Goal: Information Seeking & Learning: Check status

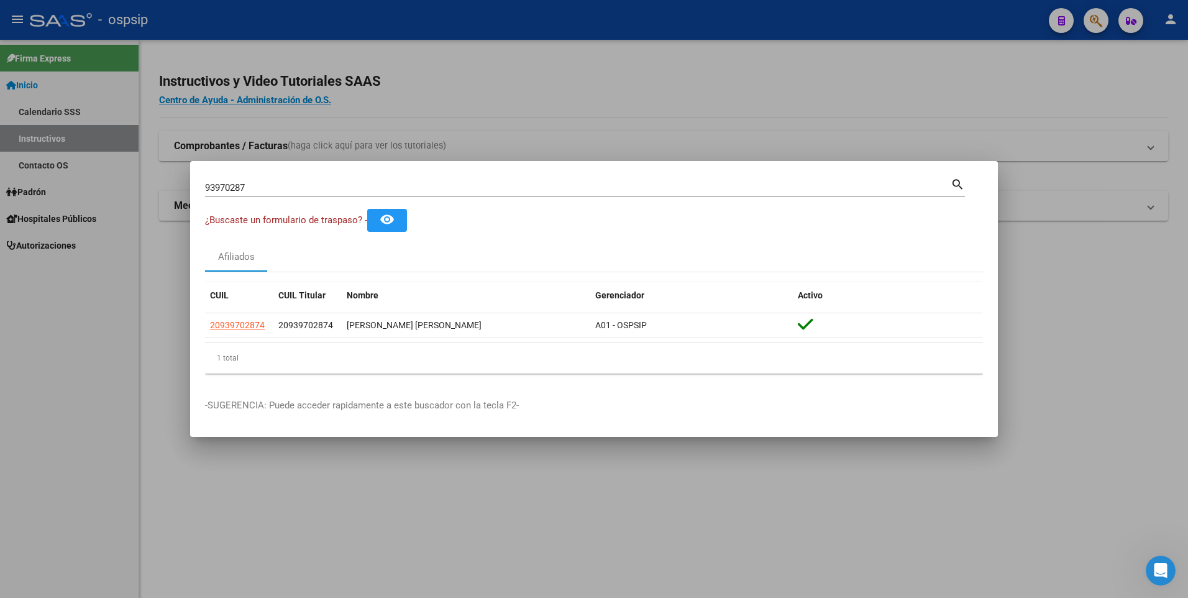
click at [366, 190] on input "93970287" at bounding box center [577, 187] width 745 height 11
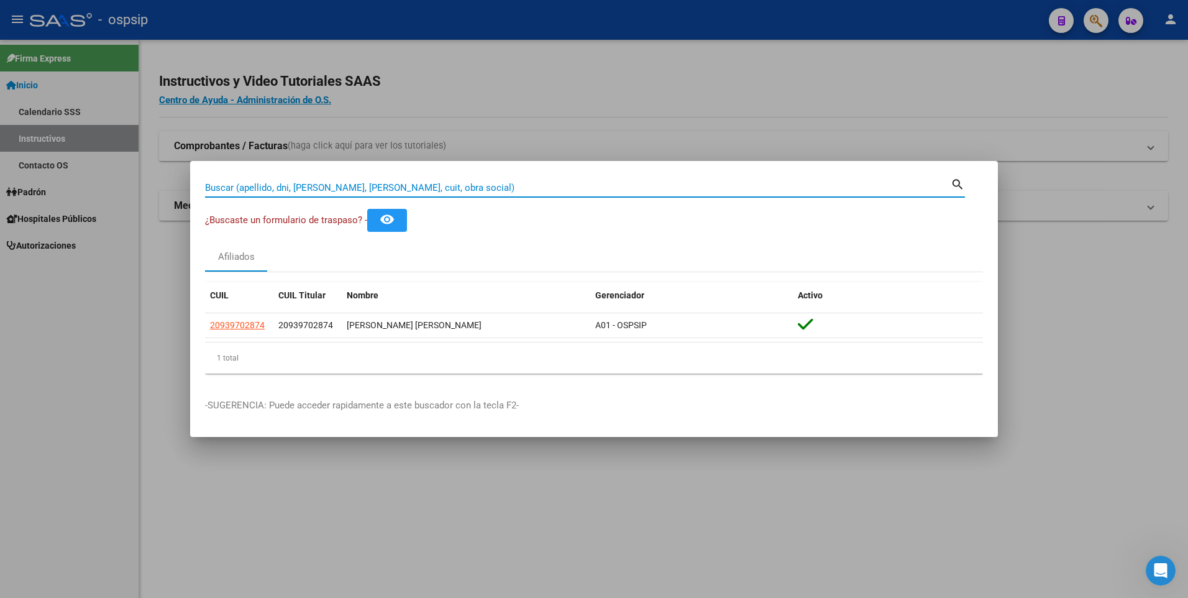
paste input "52289858"
type input "52289858"
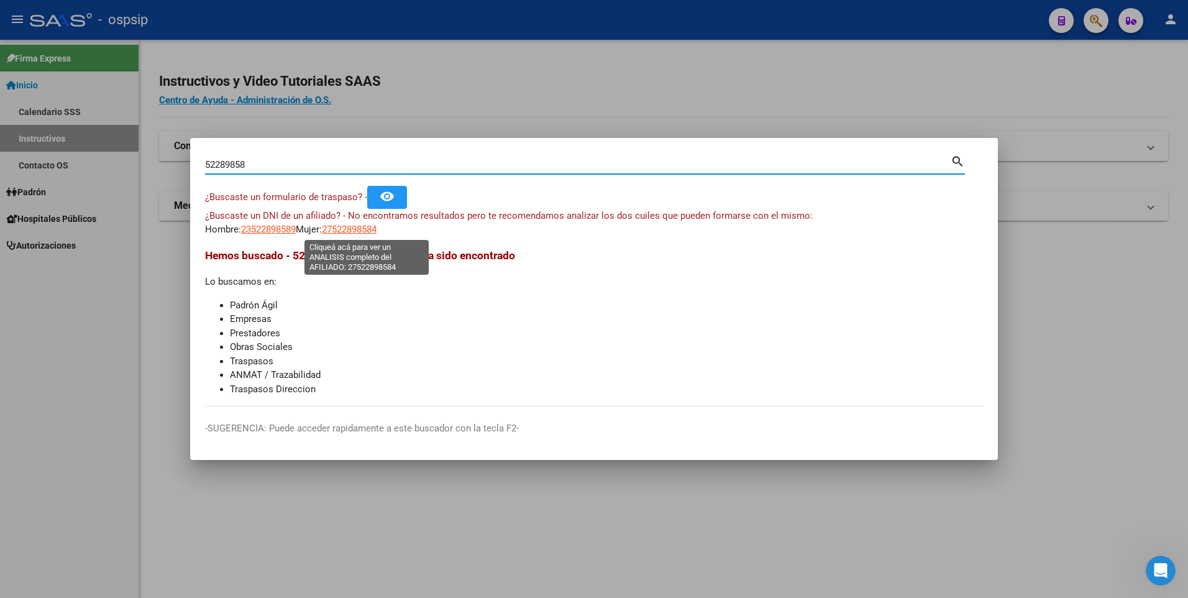
click at [361, 231] on span "27522898584" at bounding box center [349, 229] width 55 height 11
type textarea "27522898584"
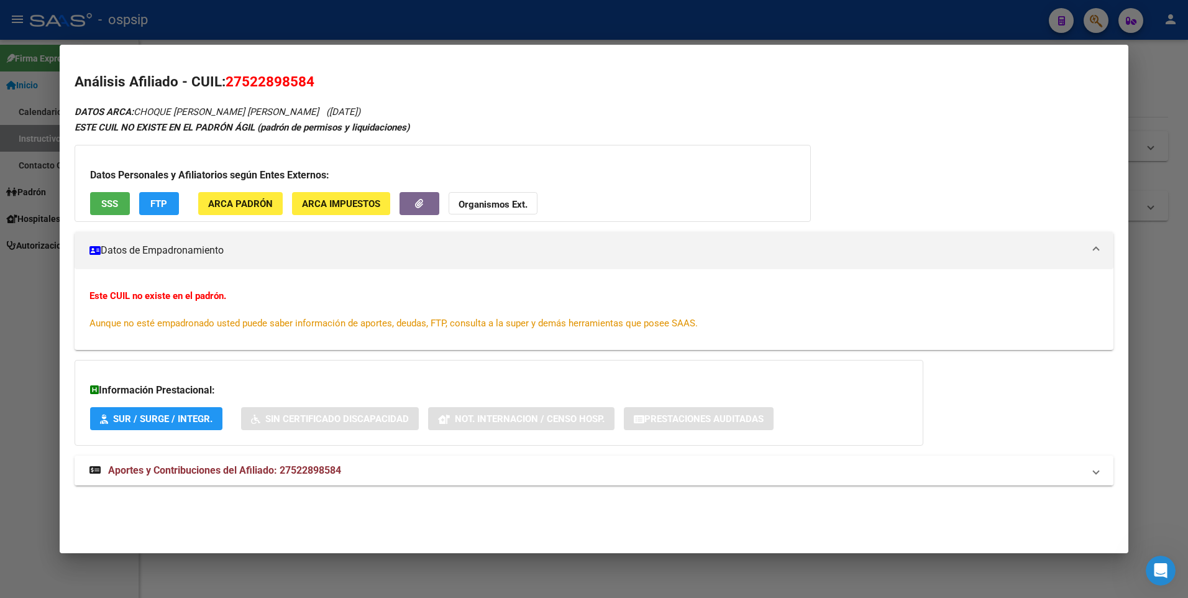
click at [330, 462] on mat-expansion-panel-header "Aportes y Contribuciones del Afiliado: 27522898584" at bounding box center [594, 470] width 1039 height 30
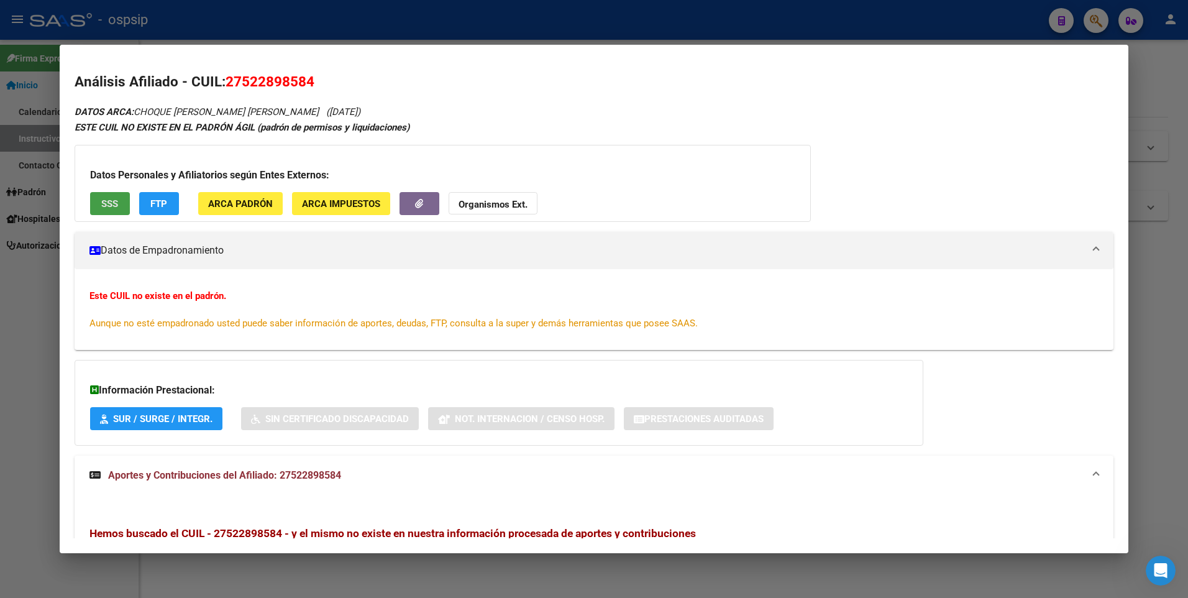
click at [122, 209] on button "SSS" at bounding box center [110, 203] width 40 height 23
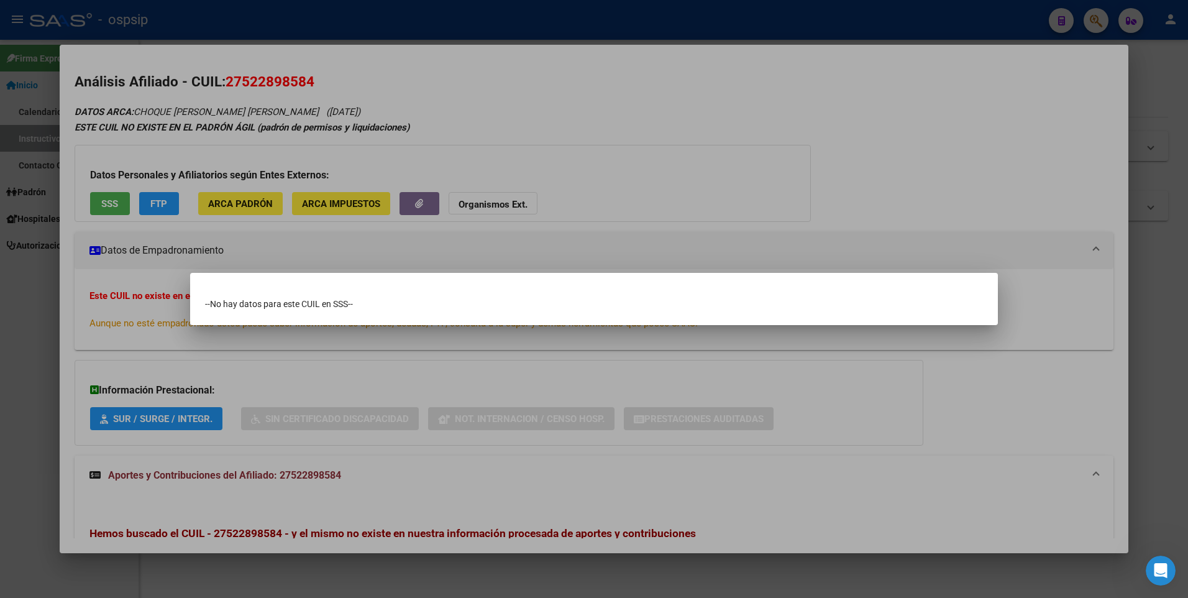
drag, startPoint x: 375, startPoint y: 108, endPoint x: 357, endPoint y: 55, distance: 56.6
click at [374, 104] on div at bounding box center [594, 299] width 1188 height 598
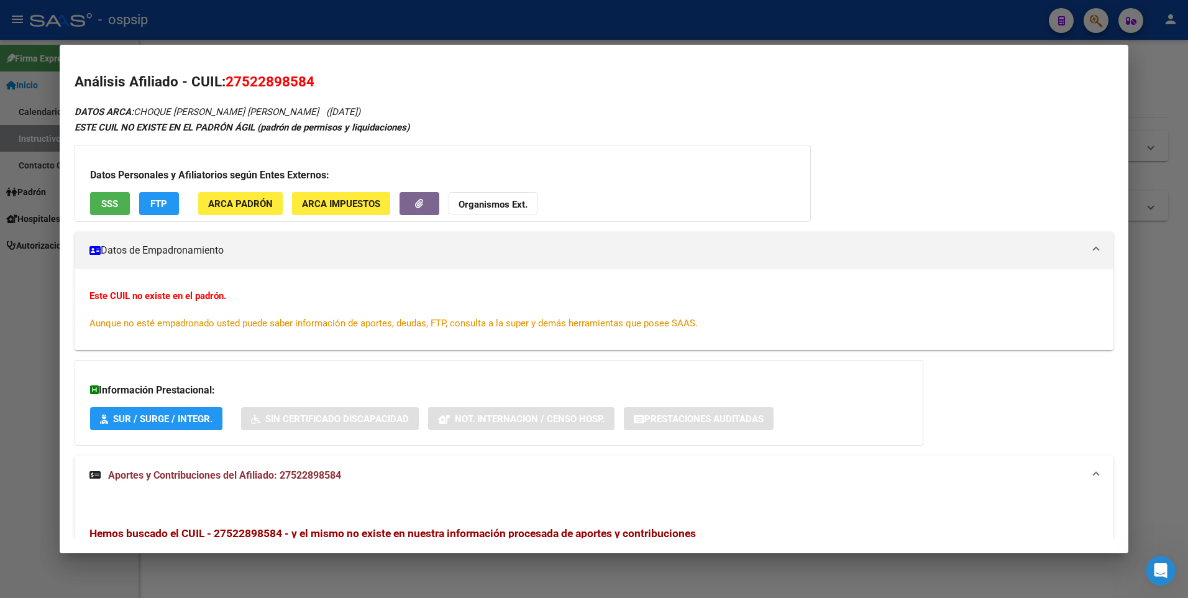
drag, startPoint x: 345, startPoint y: 25, endPoint x: 376, endPoint y: 77, distance: 60.7
click at [345, 24] on div at bounding box center [594, 299] width 1188 height 598
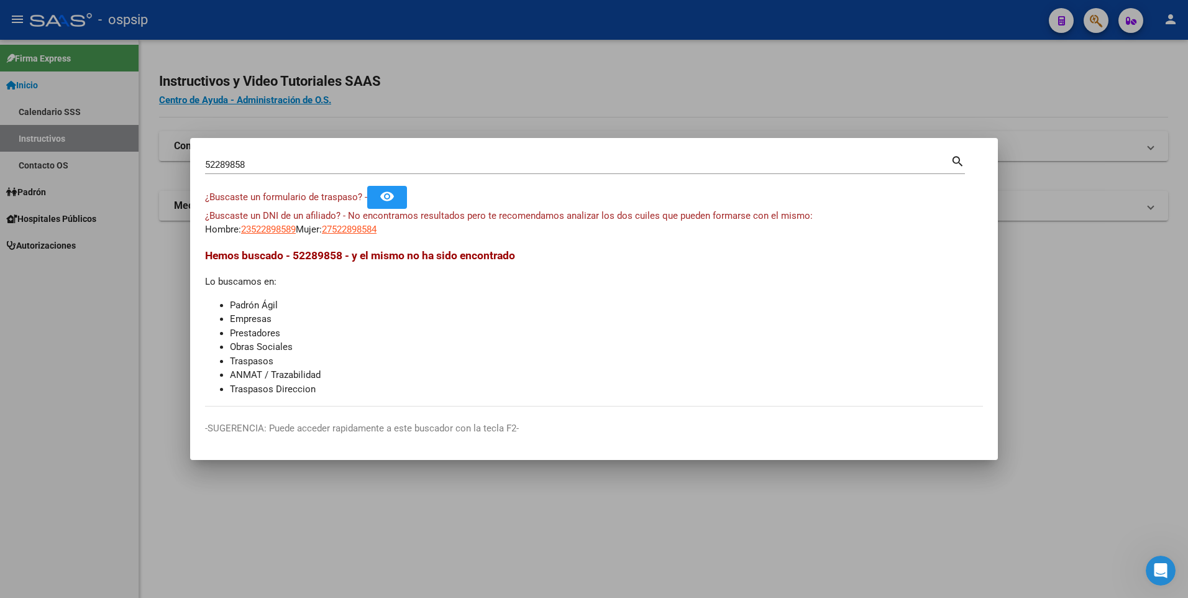
click at [368, 161] on input "52289858" at bounding box center [577, 164] width 745 height 11
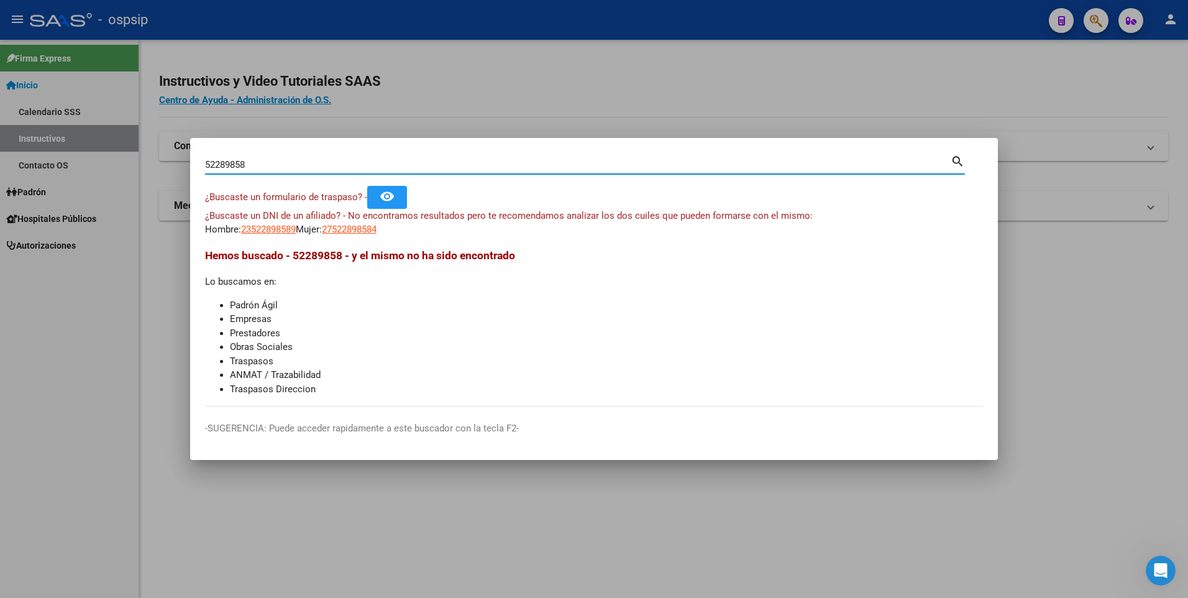
click at [368, 161] on input "52289858" at bounding box center [577, 164] width 745 height 11
paste input "56807846"
type input "56807846"
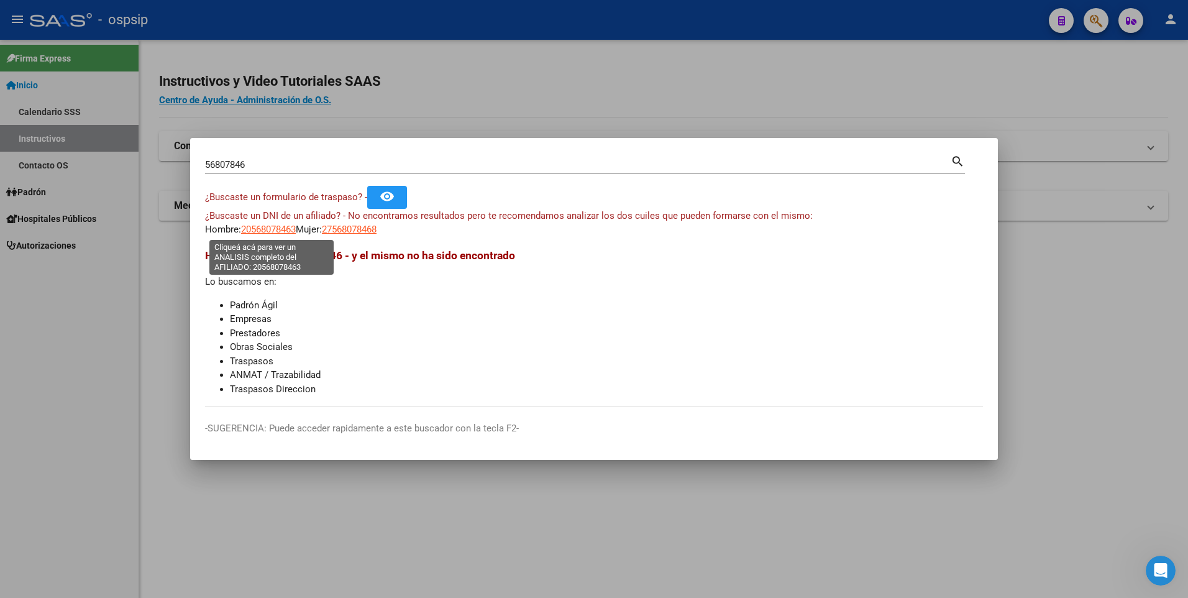
click at [281, 234] on span "20568078463" at bounding box center [268, 229] width 55 height 11
type textarea "20568078463"
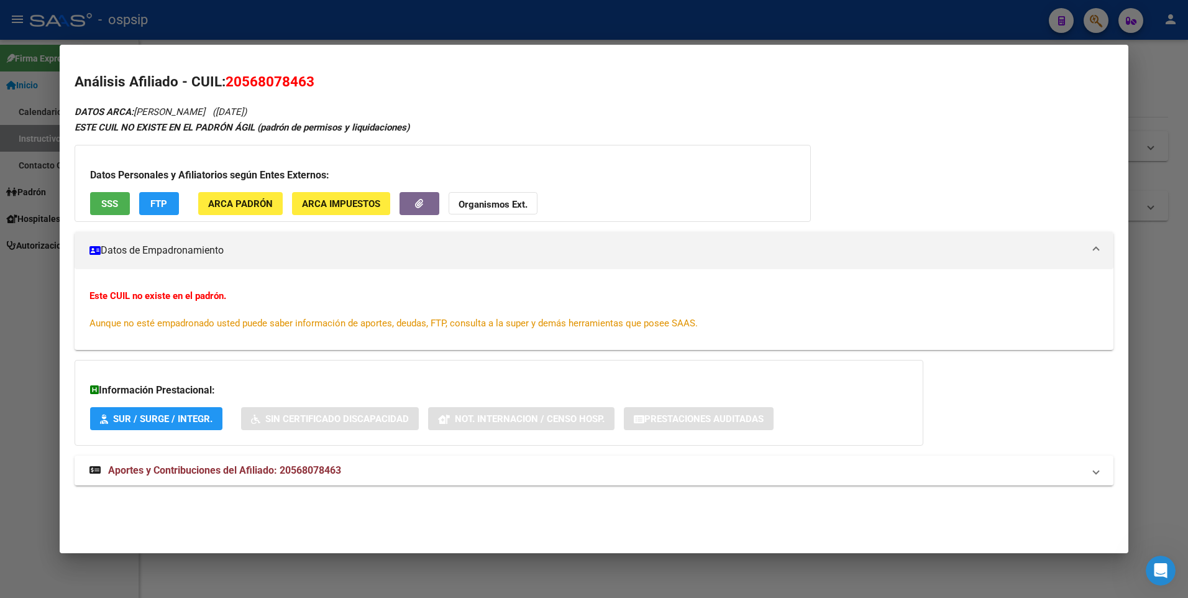
click at [111, 194] on button "SSS" at bounding box center [110, 203] width 40 height 23
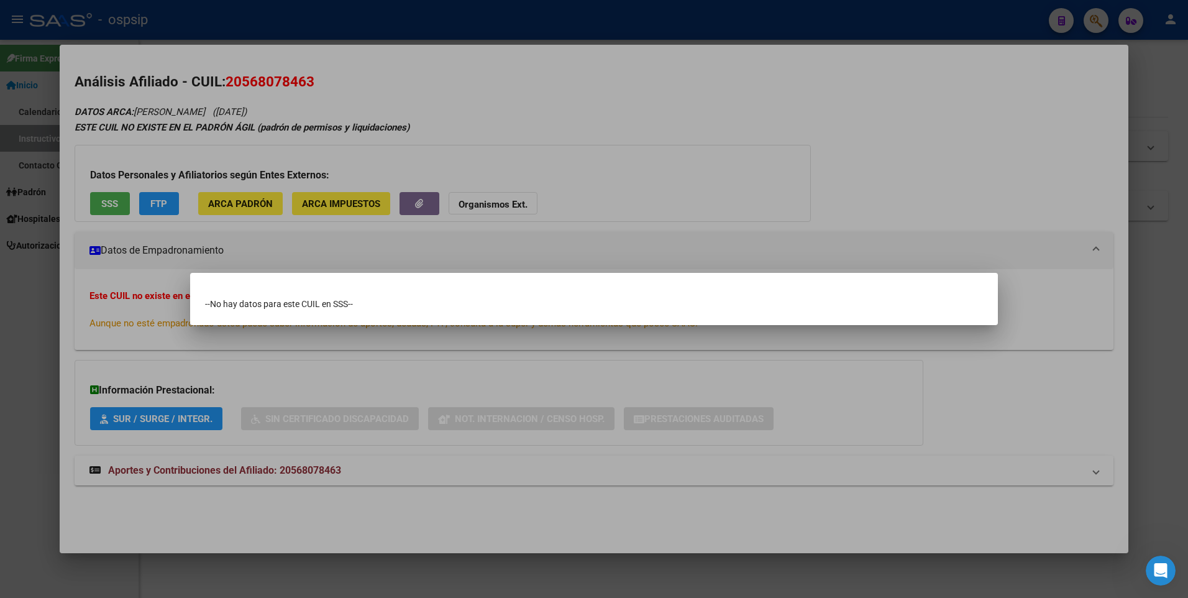
drag, startPoint x: 462, startPoint y: 147, endPoint x: 454, endPoint y: 47, distance: 100.3
click at [458, 134] on div at bounding box center [594, 299] width 1188 height 598
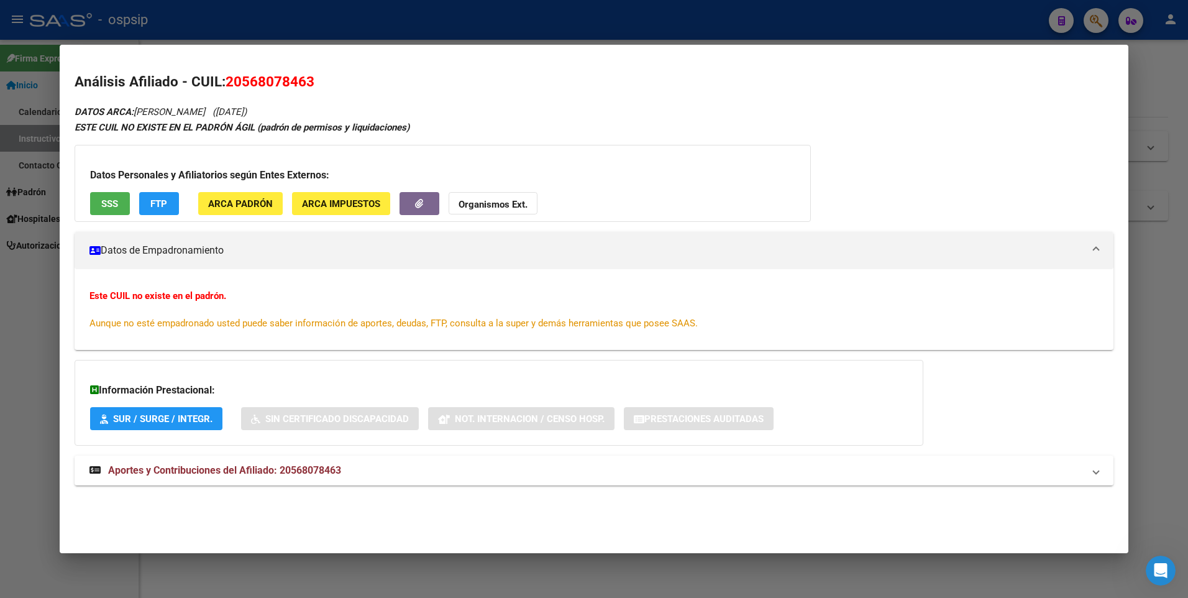
click at [453, 40] on div at bounding box center [594, 299] width 1188 height 598
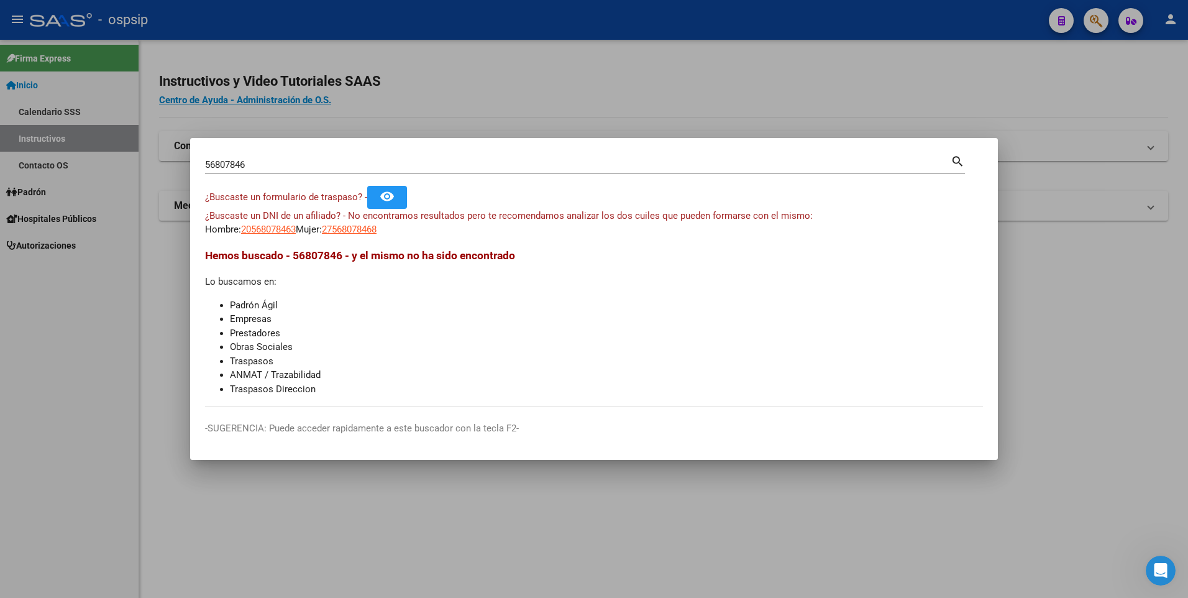
click at [451, 169] on input "56807846" at bounding box center [577, 164] width 745 height 11
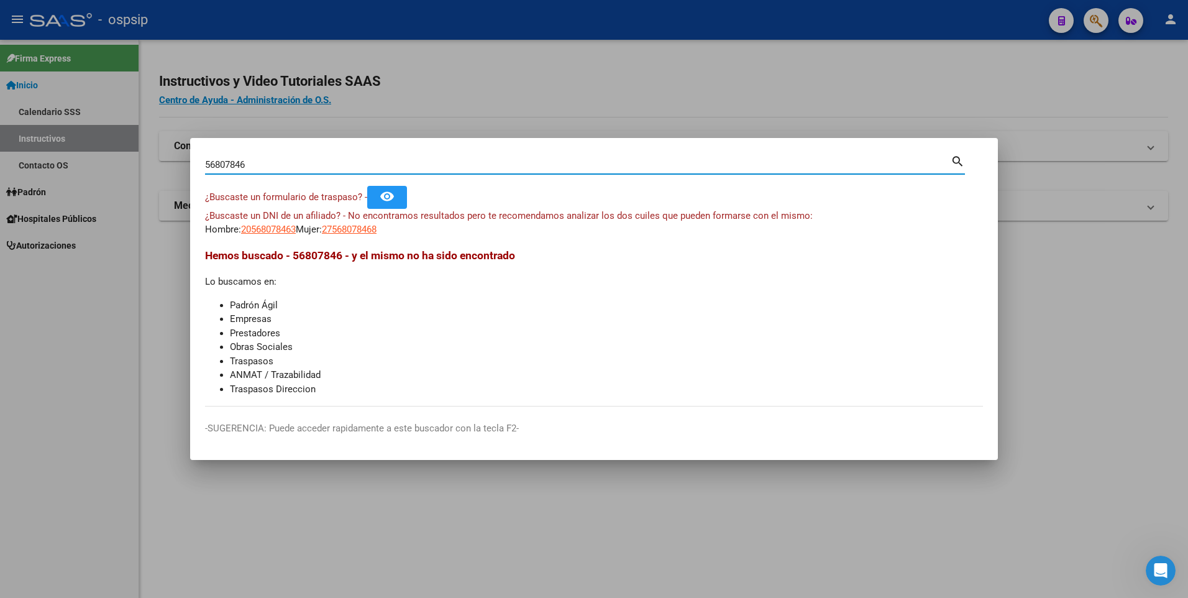
click at [451, 169] on input "56807846" at bounding box center [577, 164] width 745 height 11
paste input "54531095"
type input "54531095"
click at [369, 227] on span "27545310959" at bounding box center [349, 229] width 55 height 11
type textarea "27545310959"
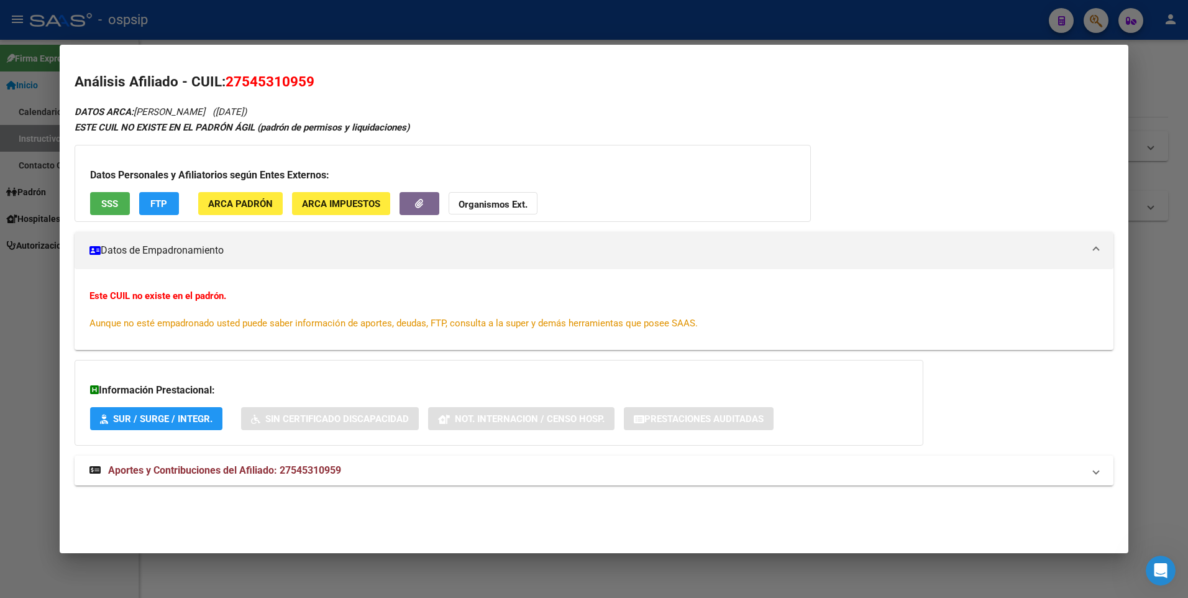
click at [111, 190] on div "Datos Personales y Afiliatorios según Entes Externos: SSS FTP ARCA Padrón ARCA …" at bounding box center [443, 183] width 736 height 77
click at [112, 206] on span "SSS" at bounding box center [109, 203] width 17 height 11
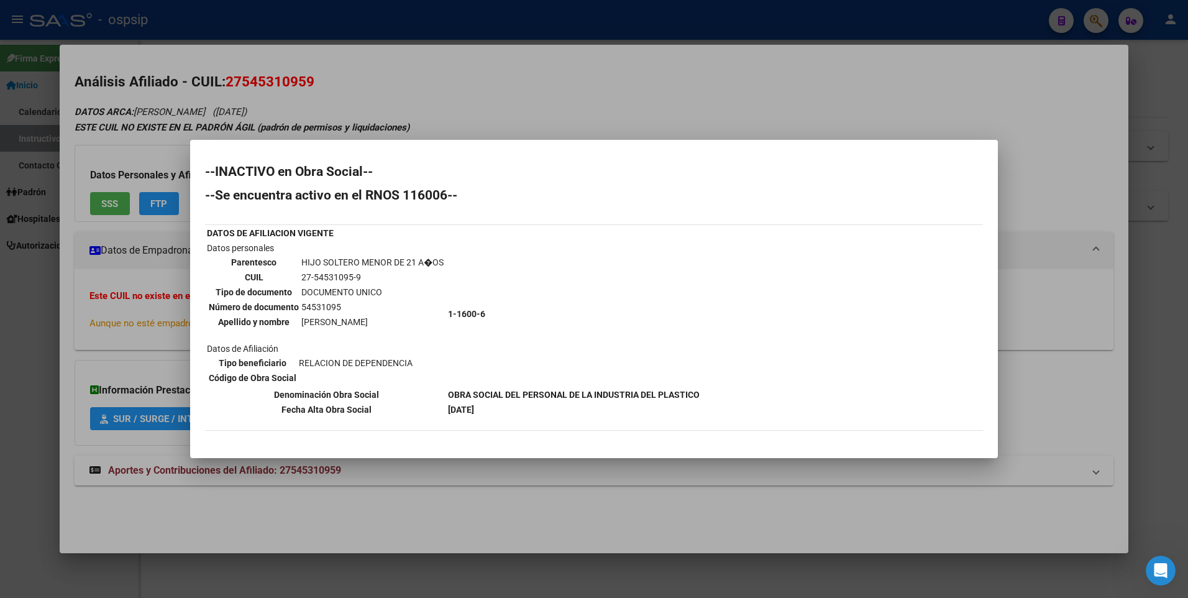
click at [347, 94] on div at bounding box center [594, 299] width 1188 height 598
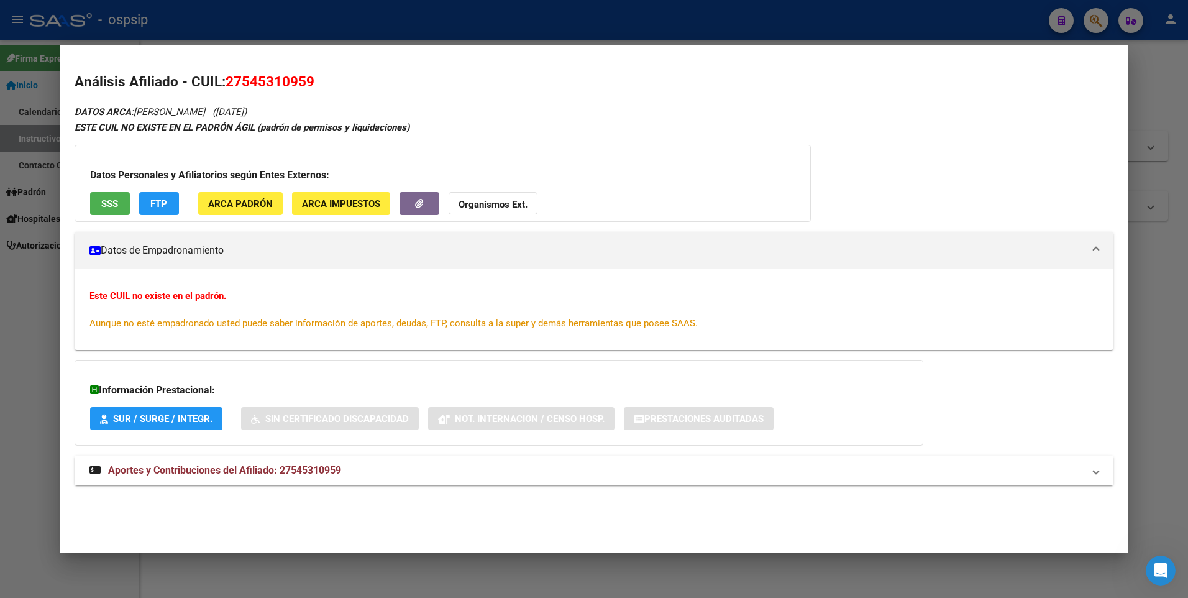
click at [194, 466] on span "Aportes y Contribuciones del Afiliado: 27545310959" at bounding box center [224, 470] width 233 height 12
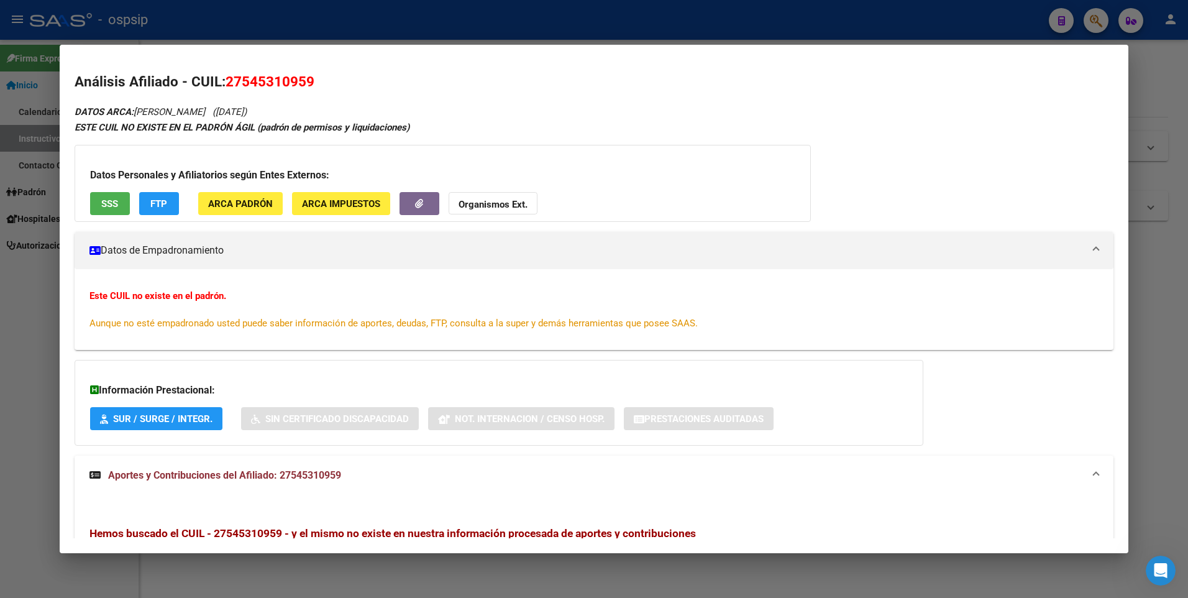
click at [104, 193] on button "SSS" at bounding box center [110, 203] width 40 height 23
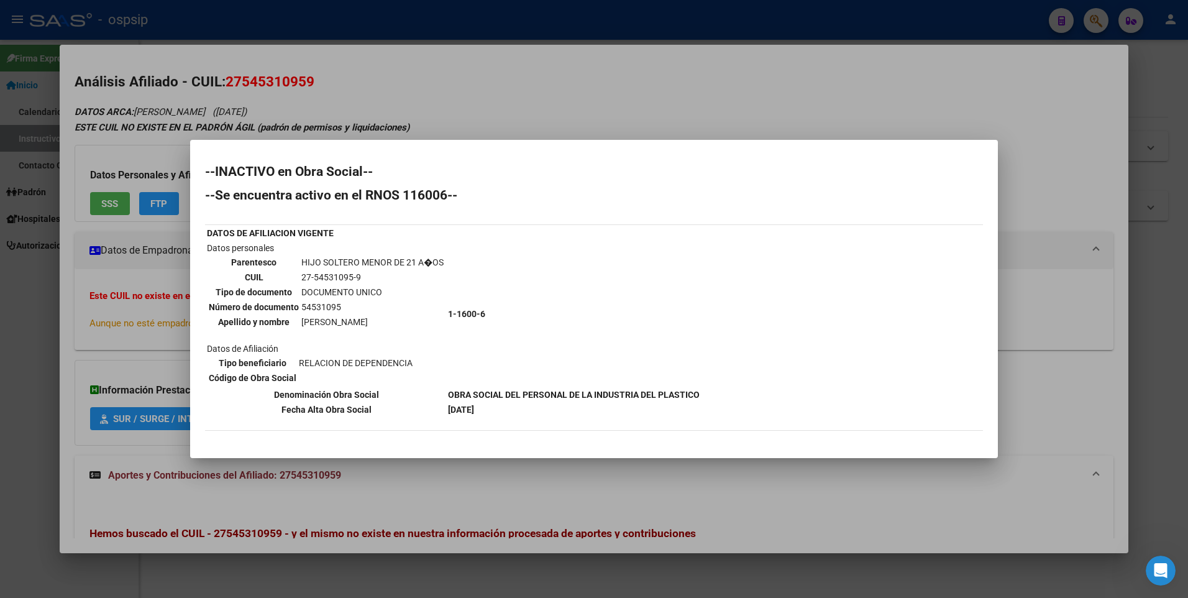
click at [369, 51] on div at bounding box center [594, 299] width 1188 height 598
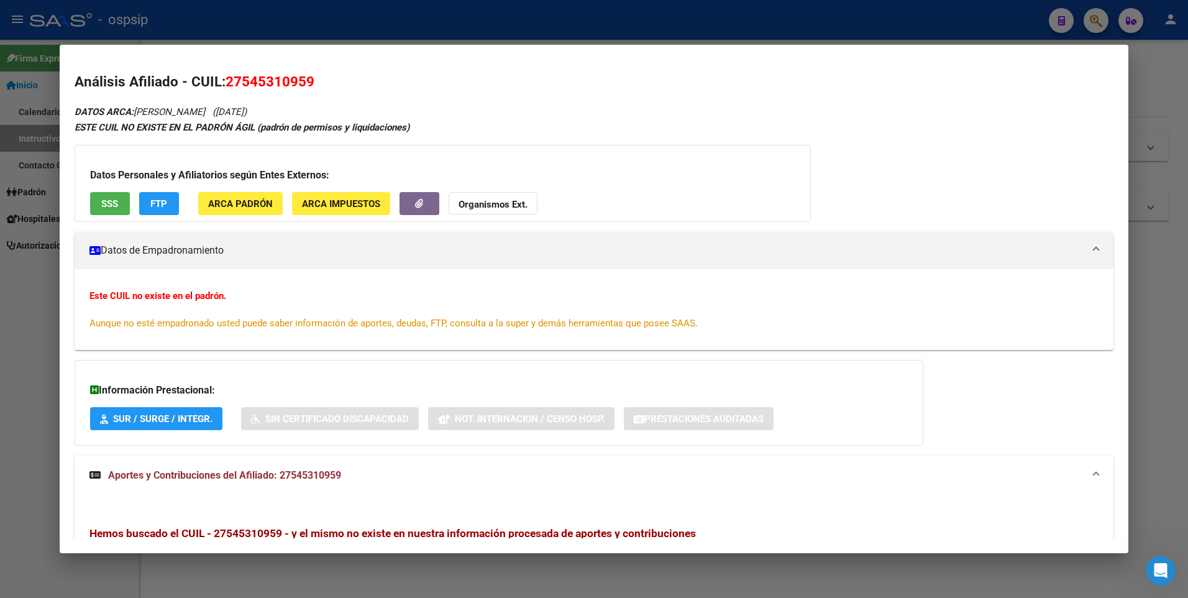
drag, startPoint x: 350, startPoint y: 27, endPoint x: 406, endPoint y: 85, distance: 80.0
click at [350, 27] on div at bounding box center [594, 299] width 1188 height 598
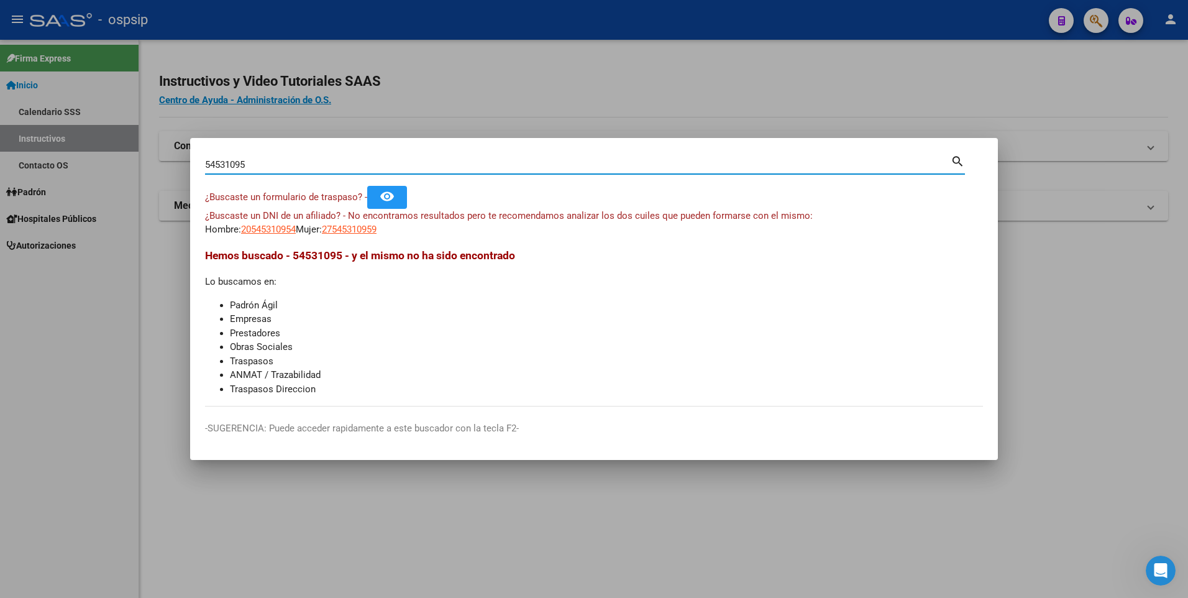
drag, startPoint x: 301, startPoint y: 166, endPoint x: 181, endPoint y: 155, distance: 119.8
click at [181, 155] on div "54531095 Buscar (apellido, dni, cuil, nro traspaso, cuit, obra social) search ¿…" at bounding box center [594, 299] width 1188 height 598
click at [406, 66] on div at bounding box center [594, 299] width 1188 height 598
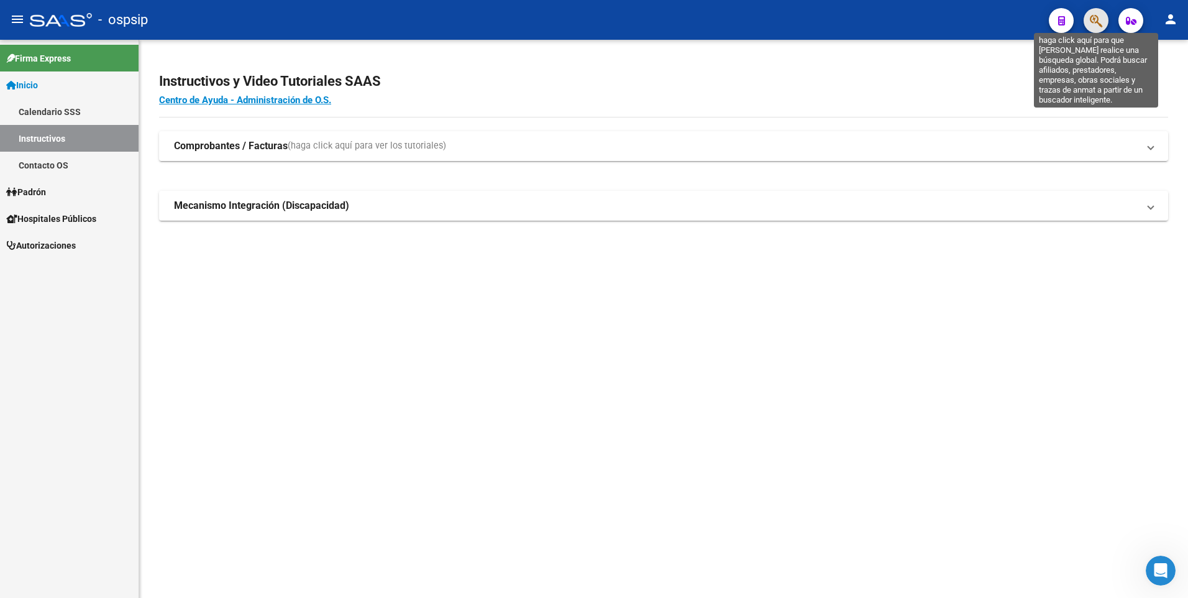
click at [1093, 22] on icon "button" at bounding box center [1095, 21] width 12 height 14
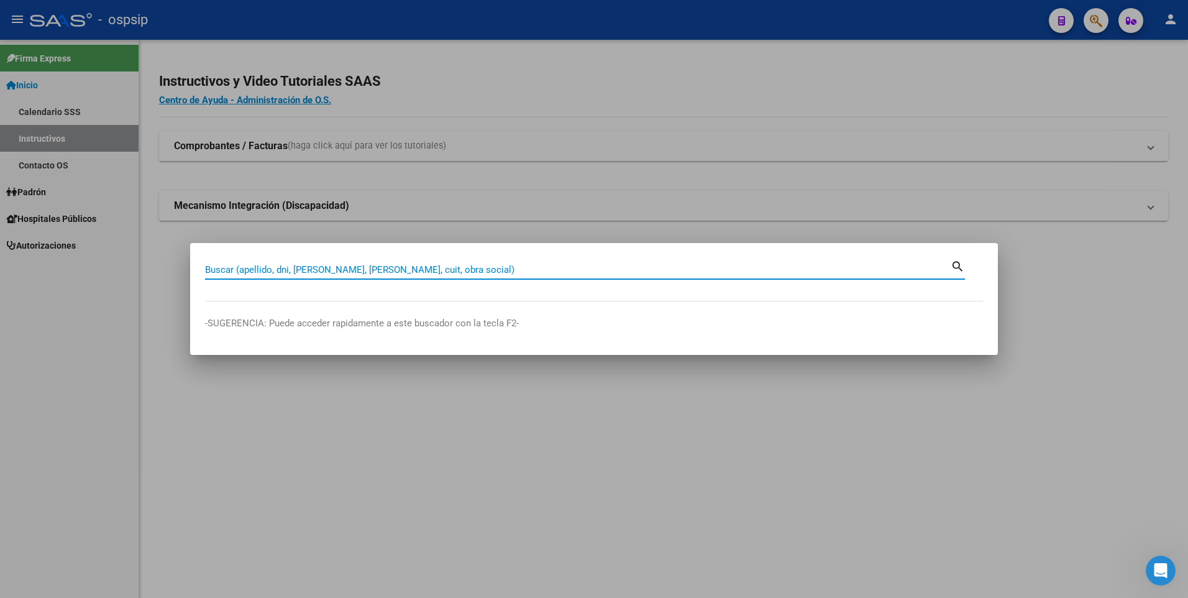
click at [457, 271] on input "Buscar (apellido, dni, [PERSON_NAME], [PERSON_NAME], cuit, obra social)" at bounding box center [577, 269] width 745 height 11
type input "14709240"
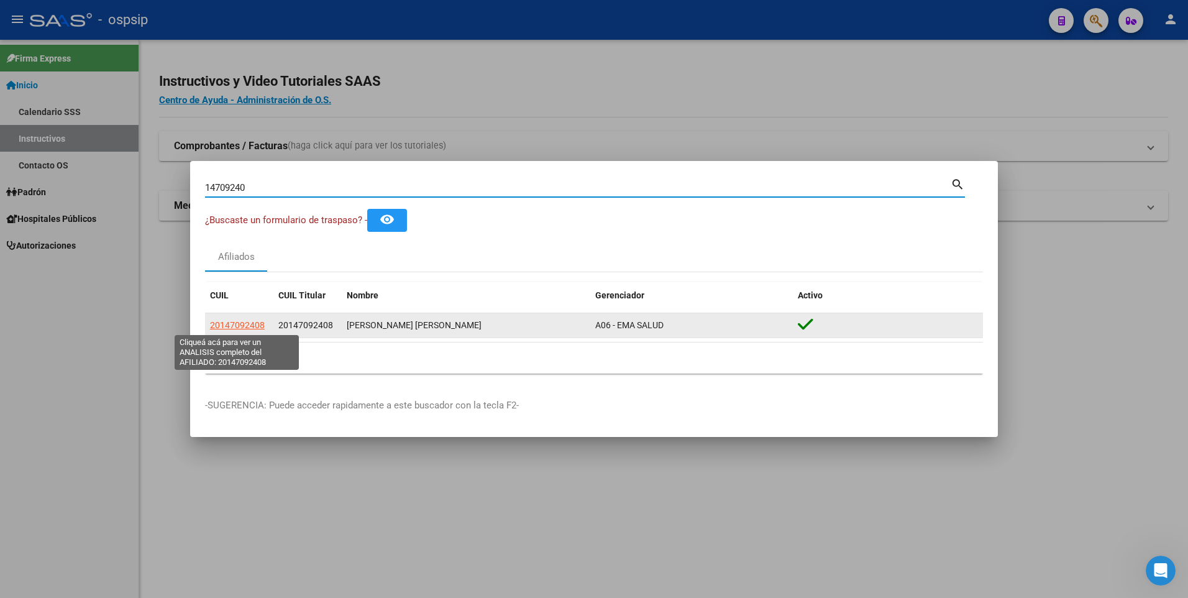
click at [252, 328] on span "20147092408" at bounding box center [237, 325] width 55 height 10
type textarea "20147092408"
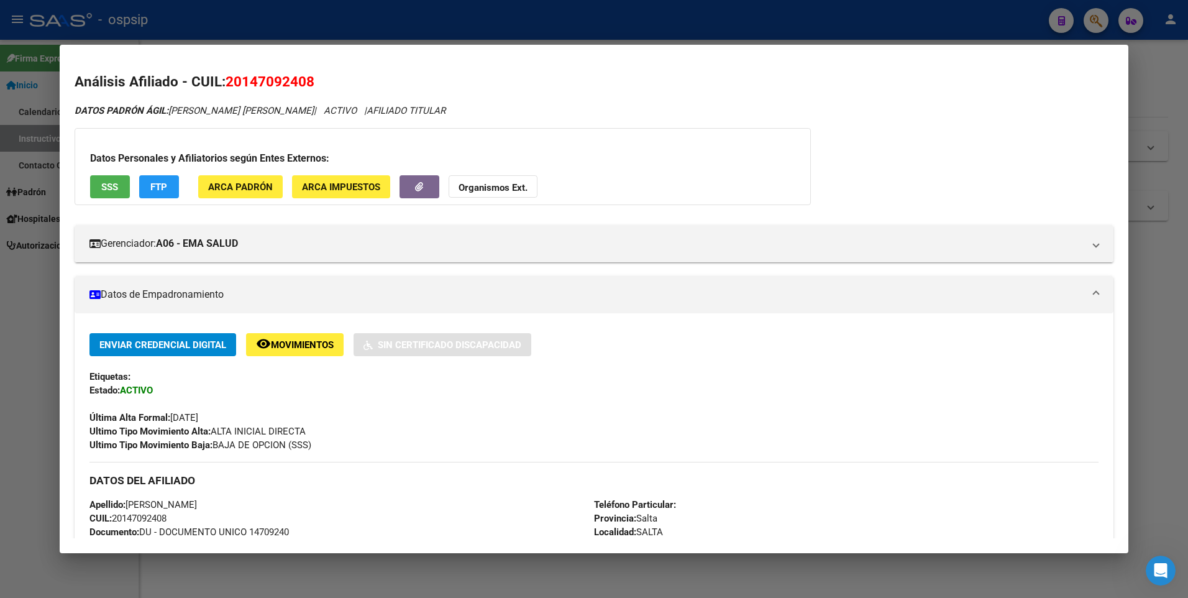
click at [126, 178] on button "SSS" at bounding box center [110, 186] width 40 height 23
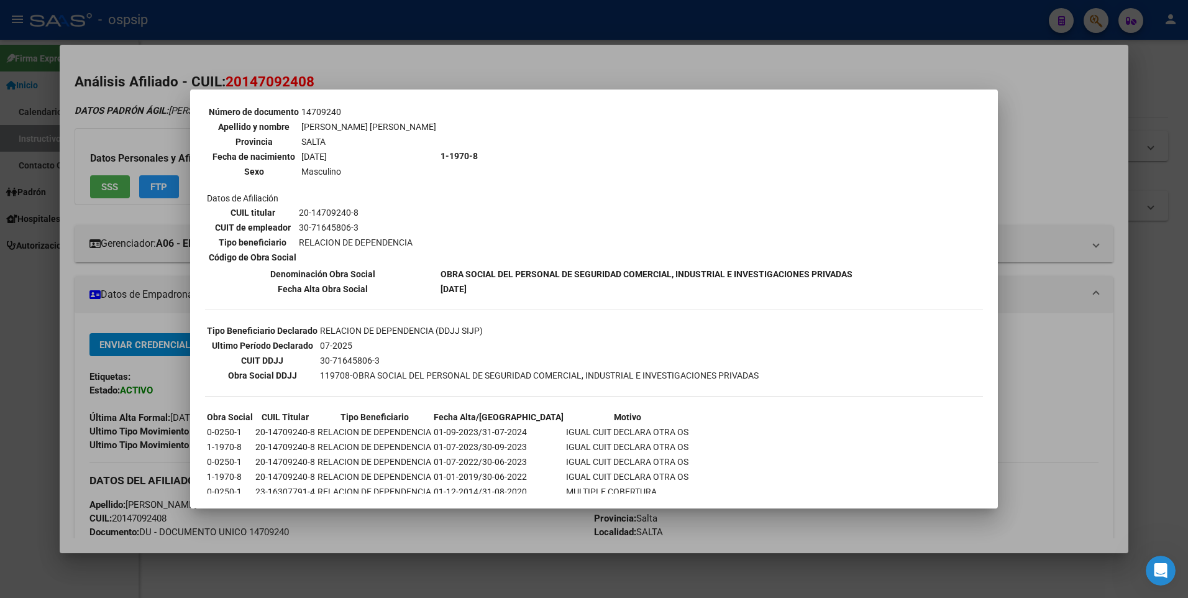
scroll to position [183, 0]
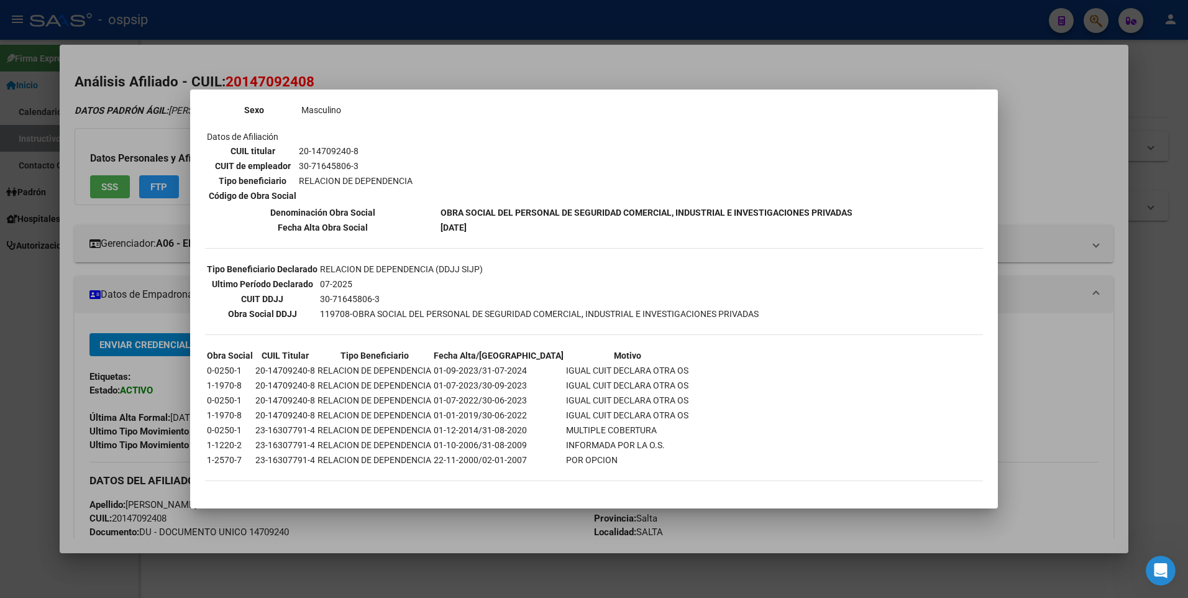
click at [116, 324] on div at bounding box center [594, 299] width 1188 height 598
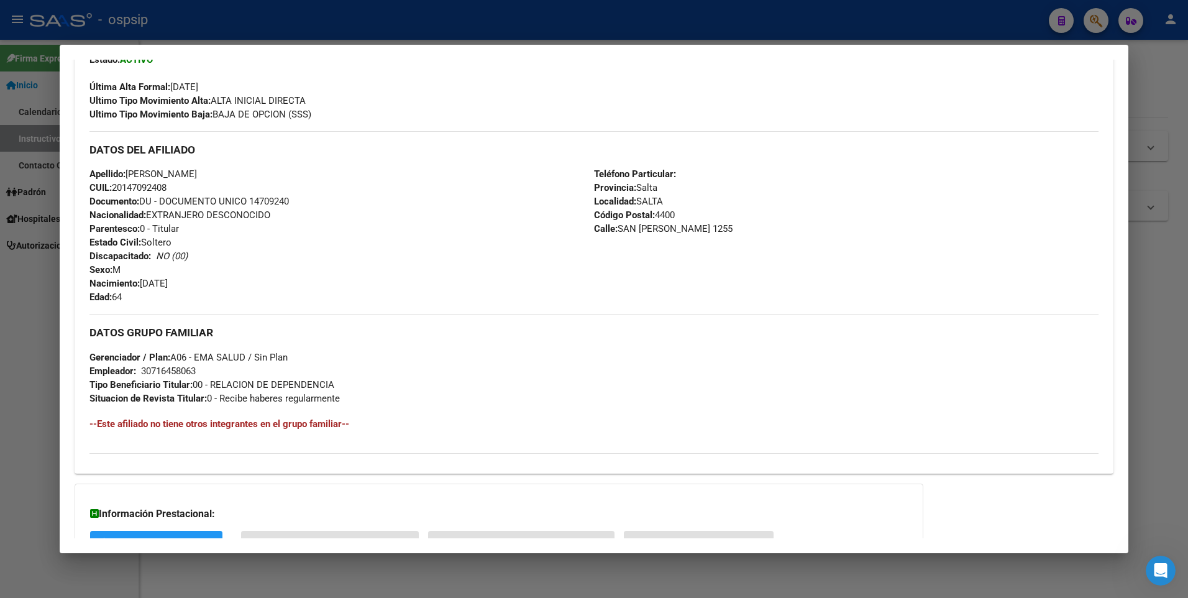
scroll to position [429, 0]
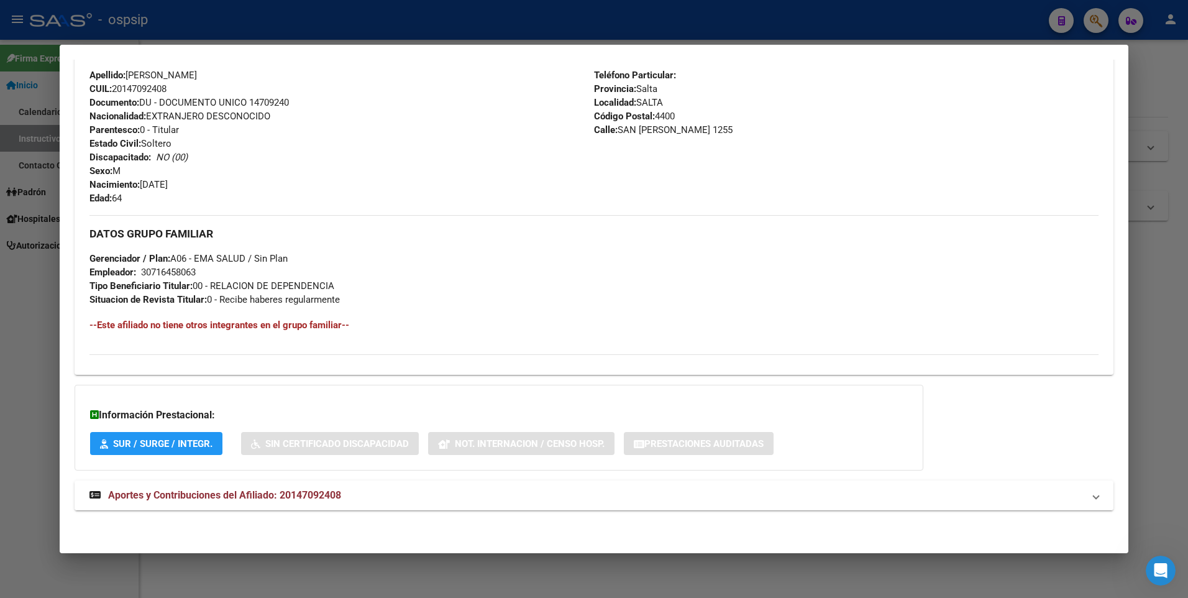
click at [239, 494] on span "Aportes y Contribuciones del Afiliado: 20147092408" at bounding box center [224, 495] width 233 height 12
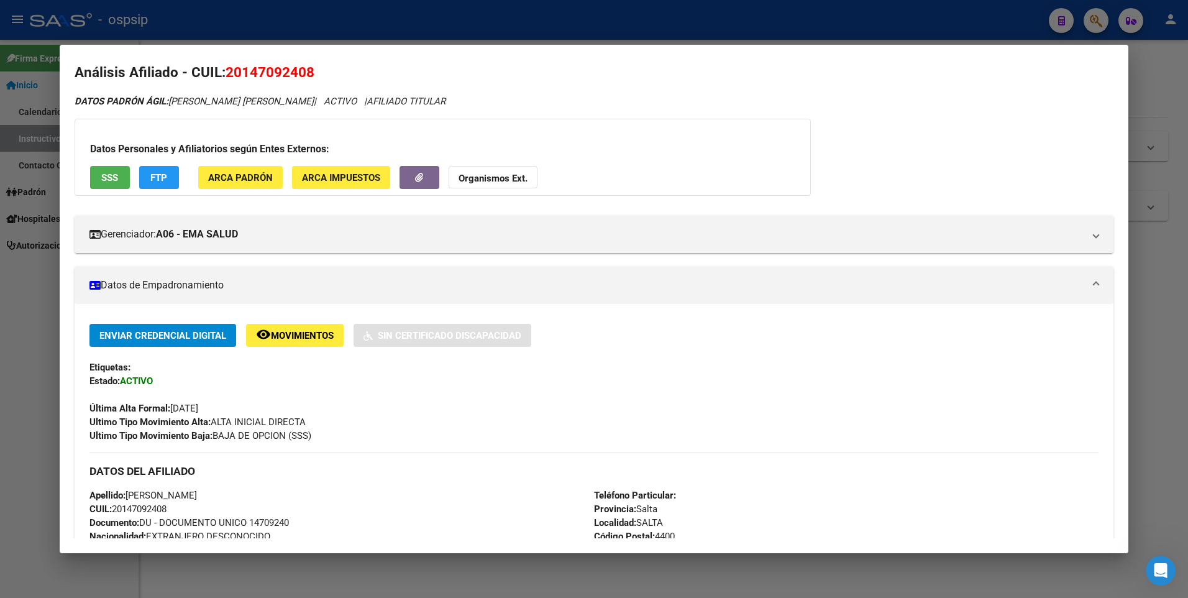
scroll to position [0, 0]
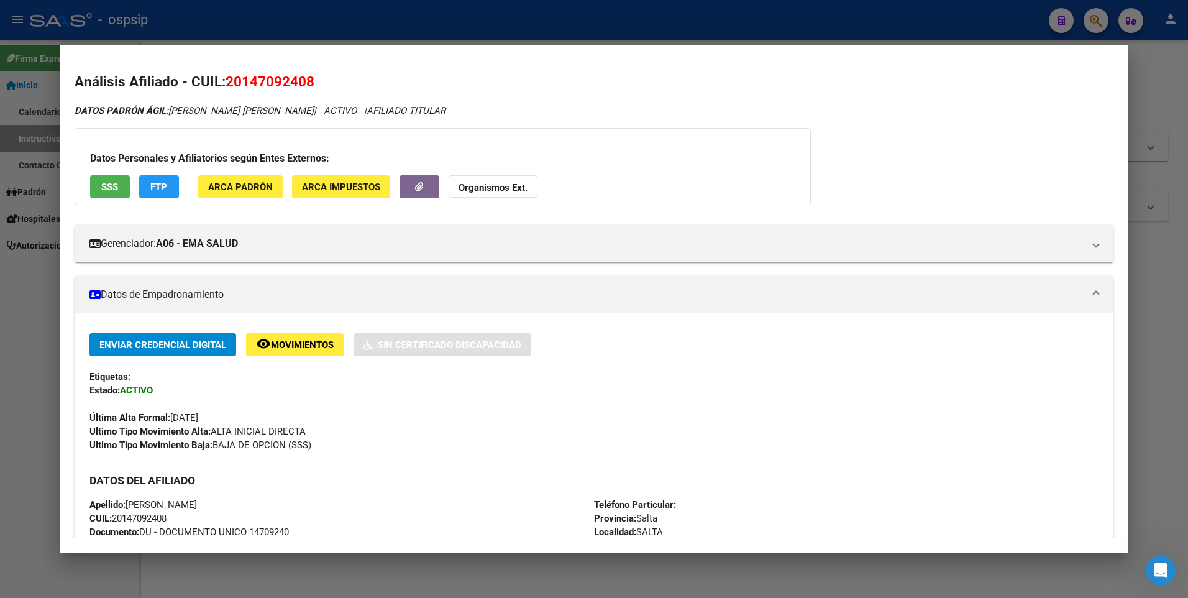
click at [391, 29] on div at bounding box center [594, 299] width 1188 height 598
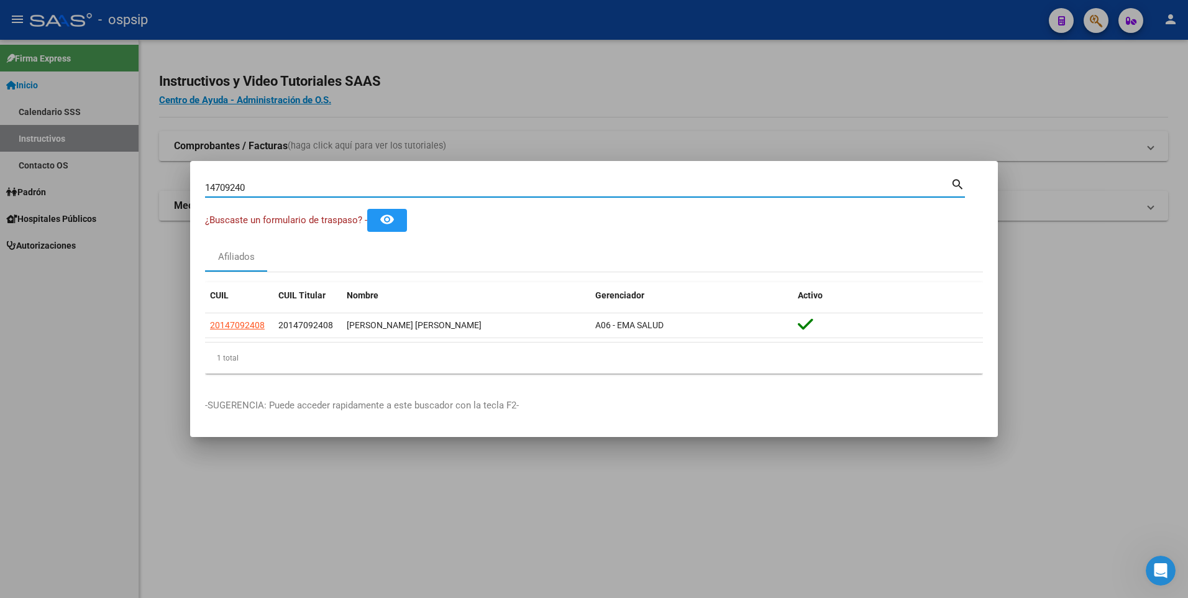
drag, startPoint x: 321, startPoint y: 182, endPoint x: 174, endPoint y: 184, distance: 147.2
click at [174, 184] on div "14709240 Buscar (apellido, dni, cuil, nro traspaso, cuit, obra social) search ¿…" at bounding box center [594, 299] width 1188 height 598
click at [396, 189] on input "14709240" at bounding box center [577, 187] width 745 height 11
click at [396, 188] on input "14709240" at bounding box center [577, 187] width 745 height 11
